Goal: Check status: Check status

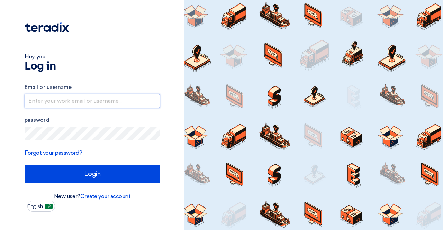
click at [80, 98] on input "text" at bounding box center [92, 101] width 135 height 14
type input "[EMAIL_ADDRESS][DOMAIN_NAME]"
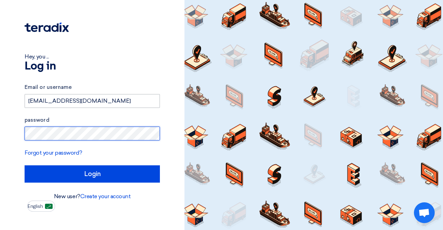
click at [25, 165] on input "Login" at bounding box center [92, 173] width 135 height 17
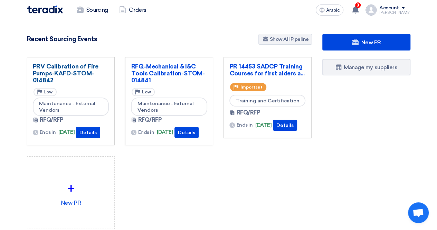
click at [66, 82] on link "PRV Calibration of Fire Pumps-KAFD-STOM-014842" at bounding box center [71, 73] width 76 height 21
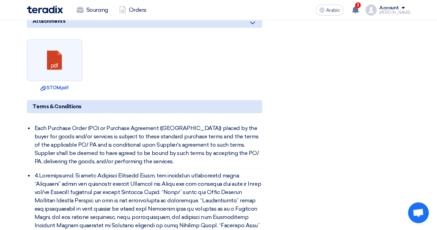
scroll to position [311, 0]
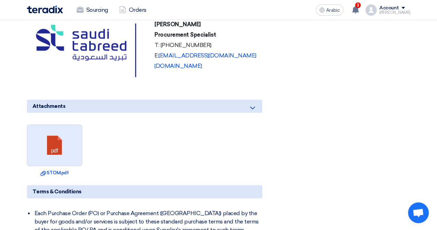
click at [43, 147] on link at bounding box center [54, 145] width 55 height 41
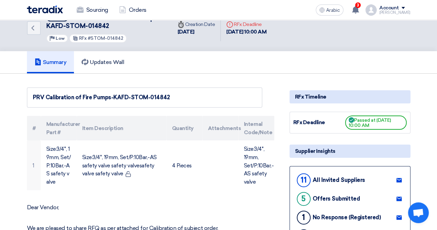
scroll to position [0, 0]
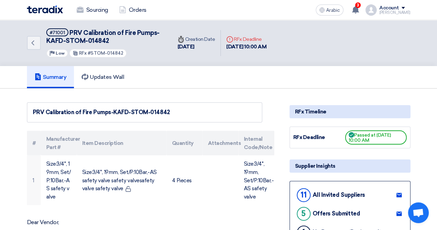
click at [247, 38] on font "RFx Deadline" at bounding box center [248, 39] width 28 height 6
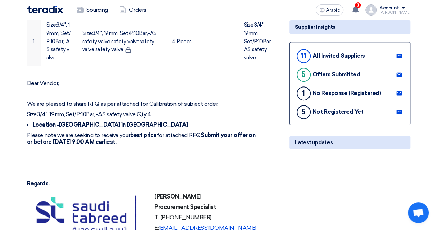
scroll to position [138, 0]
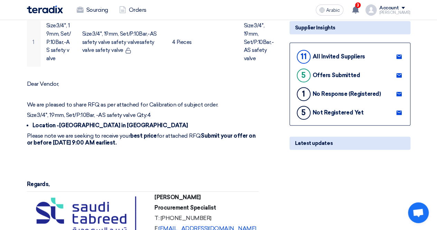
click at [334, 72] on font "Offers Submitted" at bounding box center [336, 75] width 47 height 7
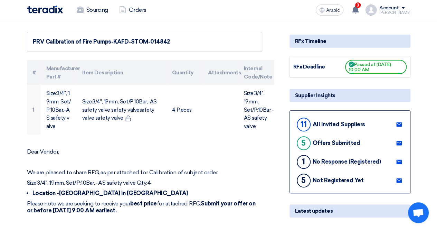
scroll to position [0, 0]
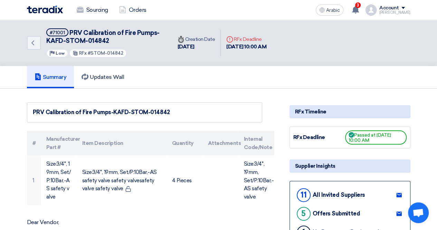
click at [368, 140] on font "Passed at [DATE] 10:00 AM" at bounding box center [370, 138] width 43 height 10
click at [112, 81] on link "Updates Wall" at bounding box center [103, 77] width 58 height 22
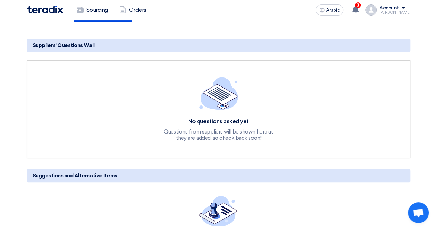
scroll to position [104, 0]
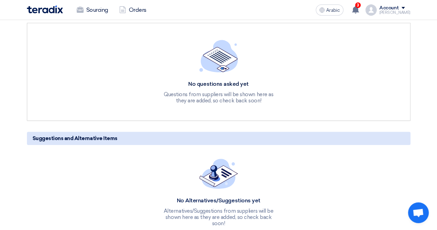
click at [207, 104] on div "No questions asked yet Questions from suppliers will be shown here as they are …" at bounding box center [219, 72] width 384 height 98
click at [219, 63] on img at bounding box center [219, 56] width 39 height 33
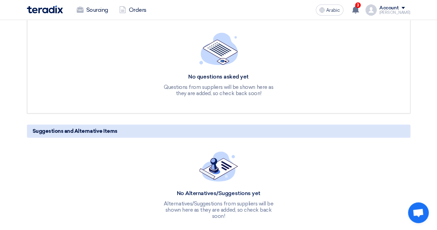
scroll to position [35, 0]
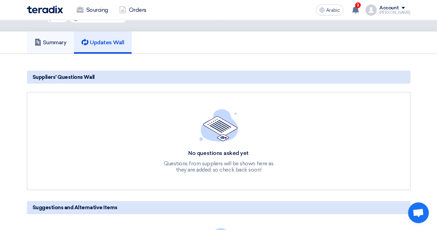
click at [47, 43] on font "Summary" at bounding box center [55, 42] width 24 height 7
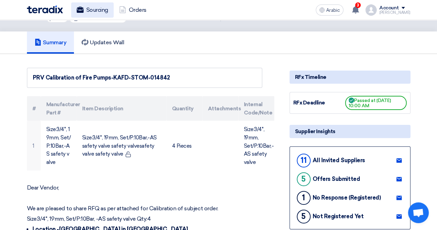
click at [99, 11] on font "Sourcing" at bounding box center [97, 10] width 22 height 7
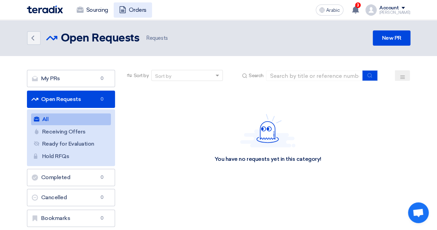
click at [146, 11] on font "Orders" at bounding box center [138, 10] width 18 height 7
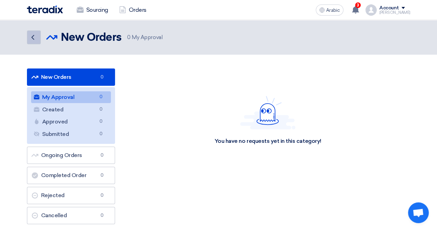
click at [35, 39] on icon "Back" at bounding box center [33, 37] width 8 height 8
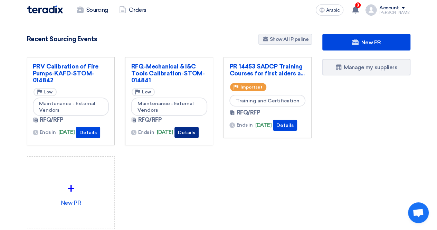
click at [193, 136] on font "Details" at bounding box center [186, 133] width 17 height 6
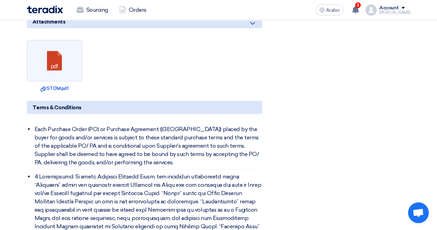
scroll to position [726, 0]
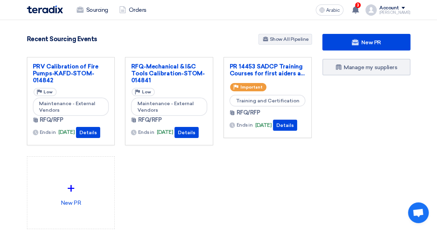
click at [240, 222] on div "PRV Calibration of Fire Pumps-KAFD-STOM-014842 Priority Low Maintenance - Exter…" at bounding box center [170, 148] width 296 height 183
click at [246, 181] on div "PRV Calibration of Fire Pumps-KAFD-STOM-014842 Priority Low Maintenance - Exter…" at bounding box center [170, 148] width 296 height 183
click at [312, 152] on div "PR 14453 SADCP Training Courses for first aiders a... Priority Important Traini…" at bounding box center [268, 106] width 99 height 99
click at [420, 169] on section "New PR Submit your requirements with a variety of sourcing events: RFP/RFQ/Auct…" at bounding box center [218, 148] width 437 height 256
click at [267, 174] on div "PRV Calibration of Fire Pumps-KAFD-STOM-014842 Priority Low Maintenance - Exter…" at bounding box center [170, 148] width 296 height 183
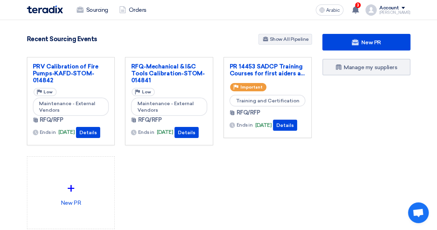
click at [194, 20] on section "New PR Submit your requirements with a variety of sourcing events: RFP/RFQ/Auct…" at bounding box center [218, 148] width 437 height 256
click at [210, 211] on div "PRV Calibration of Fire Pumps-KAFD-STOM-014842 Priority Low Maintenance - Exter…" at bounding box center [170, 148] width 296 height 183
